Goal: Task Accomplishment & Management: Manage account settings

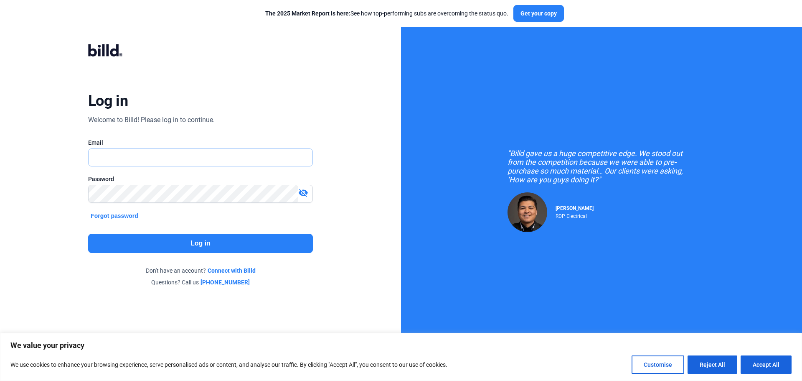
click at [209, 154] on input "text" at bounding box center [196, 157] width 215 height 17
click at [157, 158] on input "text" at bounding box center [196, 157] width 215 height 17
drag, startPoint x: 181, startPoint y: 156, endPoint x: -31, endPoint y: 153, distance: 211.0
click at [0, 153] on html "We value your privacy We use cookies to enhance your browsing experience, serve…" at bounding box center [401, 190] width 802 height 381
type input "[EMAIL_ADDRESS][DOMAIN_NAME]"
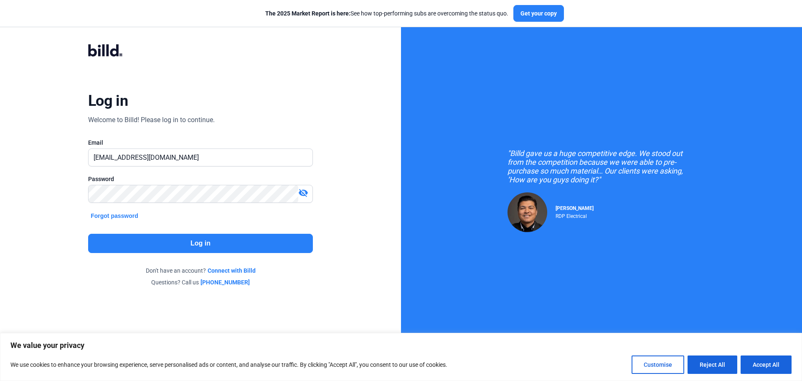
click at [192, 239] on button "Log in" at bounding box center [200, 243] width 225 height 19
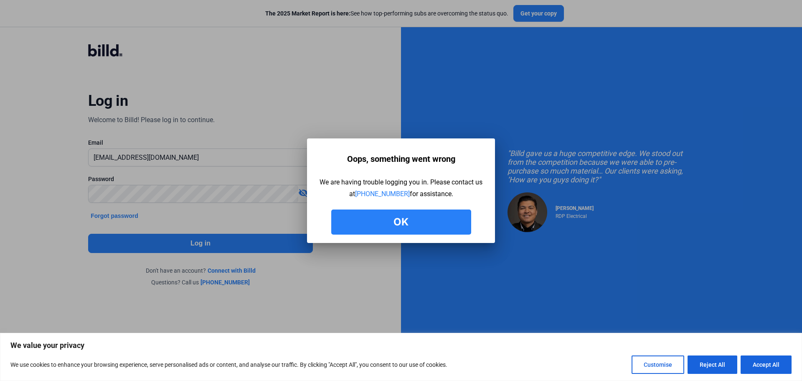
click at [383, 217] on button "Ok" at bounding box center [401, 221] width 140 height 25
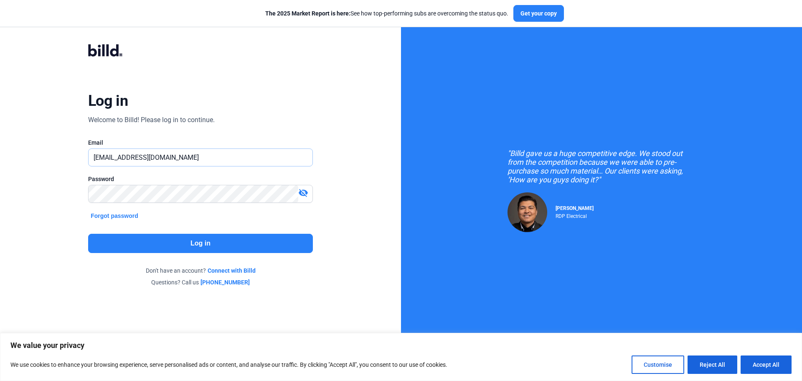
click at [211, 158] on input "[EMAIL_ADDRESS][DOMAIN_NAME]" at bounding box center [196, 157] width 215 height 17
click at [211, 158] on input "[EMAIL_ADDRESS][DOMAIN_NAME]" at bounding box center [201, 157] width 224 height 17
type input "[EMAIL_ADDRESS][DOMAIN_NAME]"
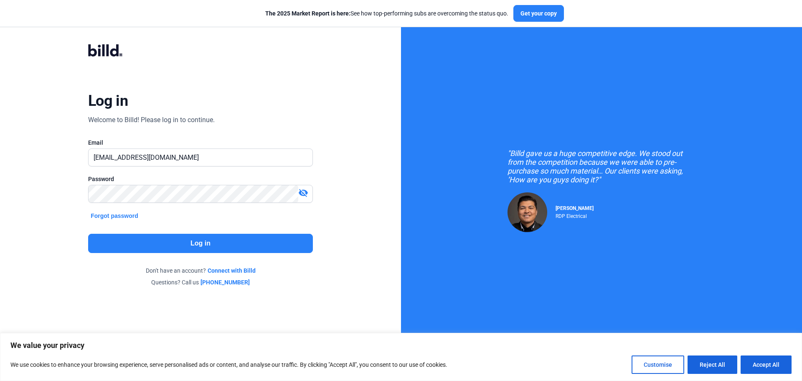
click at [139, 238] on button "Log in" at bounding box center [200, 243] width 225 height 19
